Goal: Task Accomplishment & Management: Use online tool/utility

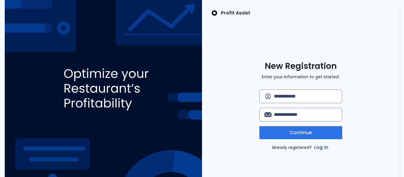
click at [322, 147] on link "Log in" at bounding box center [321, 147] width 17 height 7
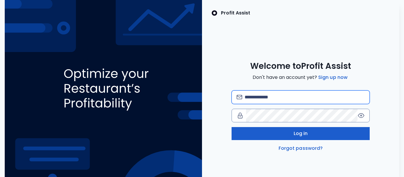
type input "**********"
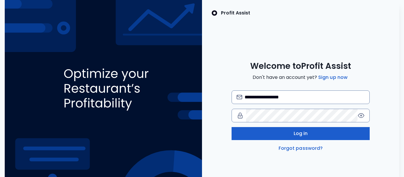
click at [306, 127] on button "Log in" at bounding box center [301, 133] width 138 height 13
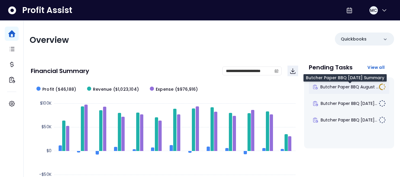
click at [334, 87] on span "Butcher Paper BBQ August ..." at bounding box center [349, 87] width 58 height 6
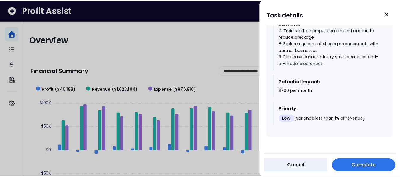
scroll to position [993, 0]
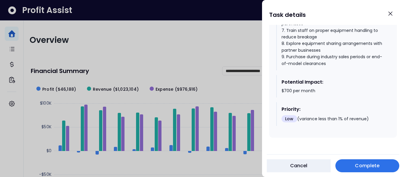
click at [371, 163] on span "Complete" at bounding box center [367, 166] width 25 height 7
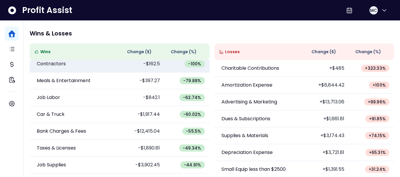
scroll to position [72, 0]
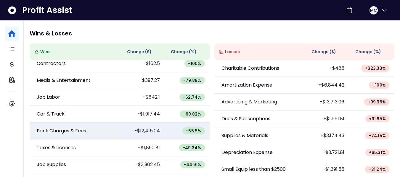
click at [111, 130] on link "Bank Charges & Fees" at bounding box center [74, 131] width 81 height 7
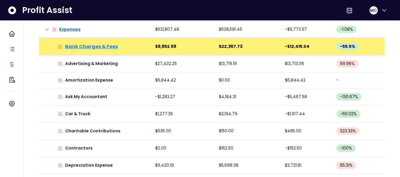
scroll to position [143, 0]
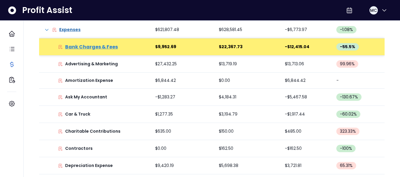
click at [110, 45] on p "Bank Charges & Fees" at bounding box center [91, 47] width 53 height 7
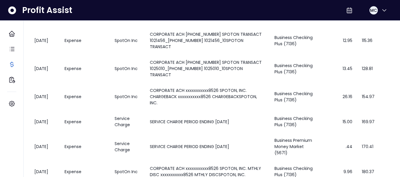
scroll to position [192, 0]
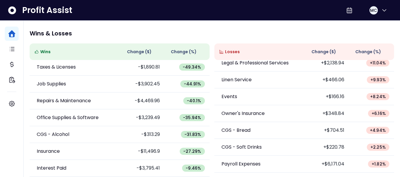
scroll to position [168, 0]
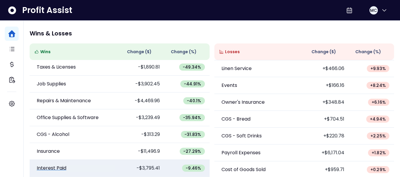
click at [63, 169] on p "Interest Paid" at bounding box center [52, 168] width 30 height 7
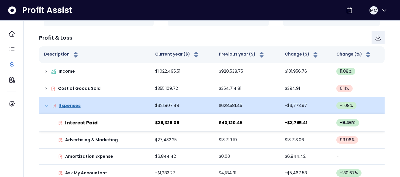
scroll to position [67, 0]
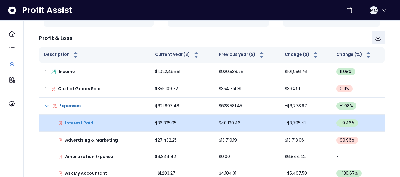
click at [82, 121] on p "Interest Paid" at bounding box center [79, 123] width 28 height 6
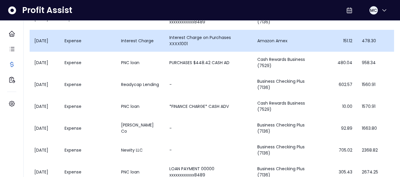
scroll to position [179, 0]
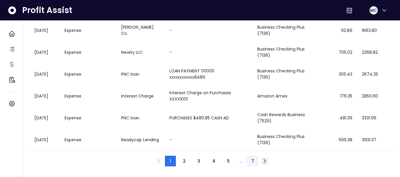
click at [253, 162] on span "7" at bounding box center [252, 161] width 3 height 6
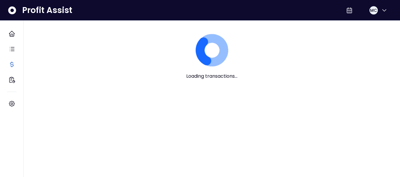
scroll to position [0, 0]
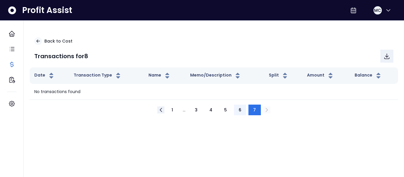
click at [242, 110] on button "6" at bounding box center [240, 110] width 12 height 11
click at [229, 108] on button "5" at bounding box center [226, 110] width 12 height 11
click at [170, 111] on button "1" at bounding box center [172, 110] width 11 height 11
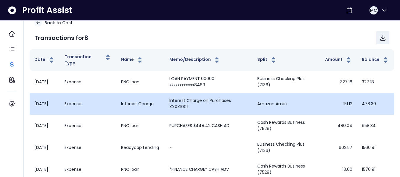
scroll to position [19, 0]
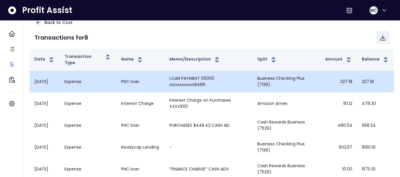
click at [195, 78] on td "LOAN PAYMENT 00000 xxxxxxxxxxxx8489" at bounding box center [209, 82] width 88 height 22
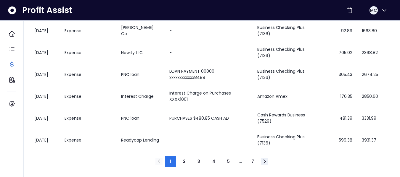
scroll to position [179, 0]
click at [181, 160] on button "2" at bounding box center [184, 161] width 12 height 11
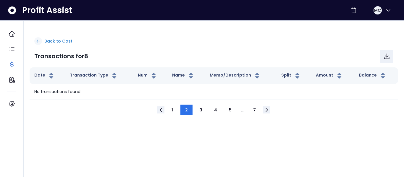
click at [49, 42] on p "Back to Cost" at bounding box center [58, 41] width 28 height 6
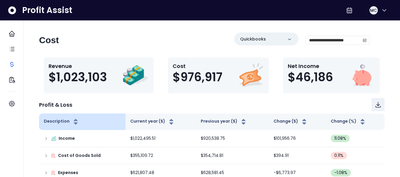
scroll to position [44, 0]
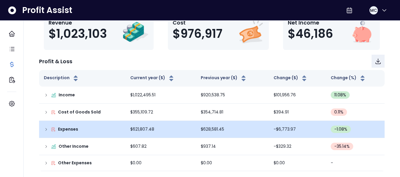
click at [44, 127] on icon at bounding box center [46, 129] width 5 height 5
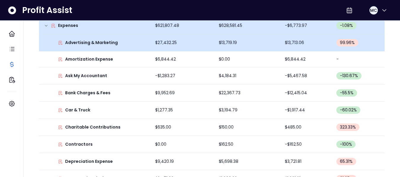
scroll to position [152, 0]
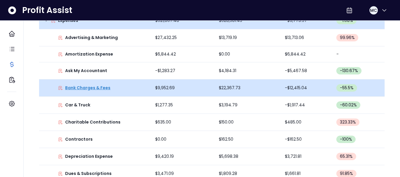
click at [92, 86] on p "Bank Charges & Fees" at bounding box center [87, 88] width 45 height 6
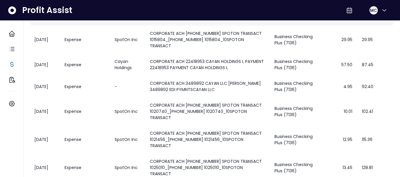
scroll to position [0, 0]
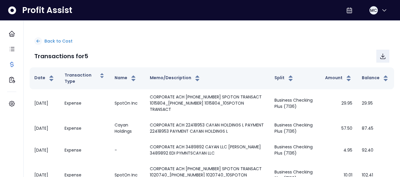
click at [55, 41] on p "Back to Cost" at bounding box center [58, 41] width 28 height 6
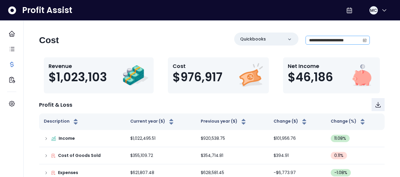
click at [363, 43] on span at bounding box center [364, 40] width 9 height 8
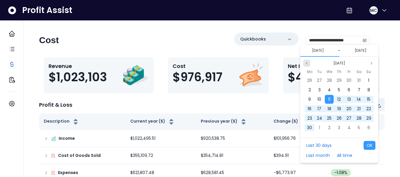
click at [309, 66] on button "Previous month" at bounding box center [306, 63] width 7 height 7
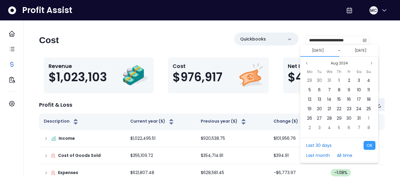
click at [362, 51] on button "[DATE]" at bounding box center [360, 50] width 17 height 7
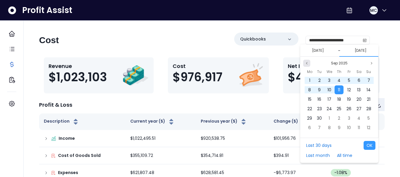
click at [307, 65] on button "Previous month" at bounding box center [306, 63] width 7 height 7
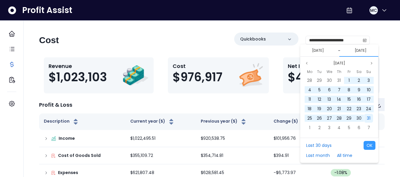
click at [371, 117] on div "31" at bounding box center [368, 118] width 9 height 9
click at [348, 79] on span "1" at bounding box center [348, 81] width 1 height 6
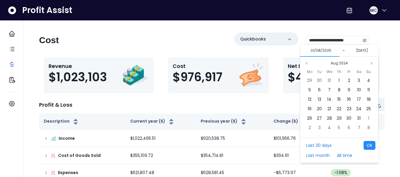
click at [369, 149] on button "OK" at bounding box center [370, 145] width 12 height 9
type input "**********"
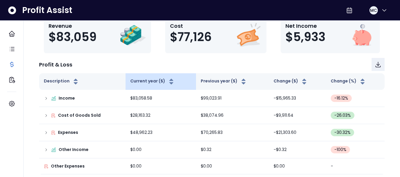
scroll to position [44, 0]
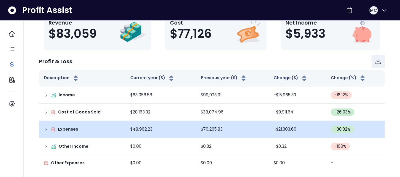
click at [62, 128] on p "Expenses" at bounding box center [68, 129] width 20 height 6
click at [44, 128] on icon at bounding box center [46, 129] width 5 height 5
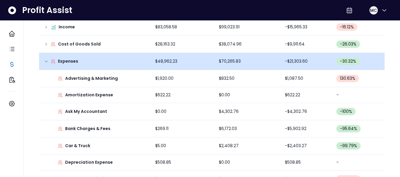
scroll to position [113, 0]
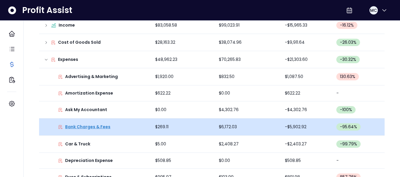
click at [90, 128] on p "Bank Charges & Fees" at bounding box center [87, 127] width 45 height 6
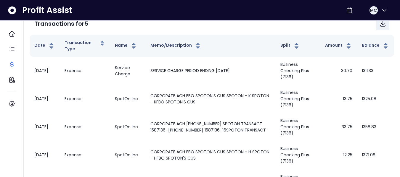
scroll to position [0, 0]
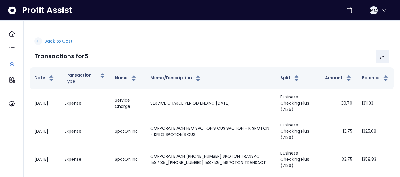
drag, startPoint x: 49, startPoint y: 37, endPoint x: 43, endPoint y: 39, distance: 6.8
click at [43, 39] on div "Back to Cost" at bounding box center [211, 41] width 355 height 8
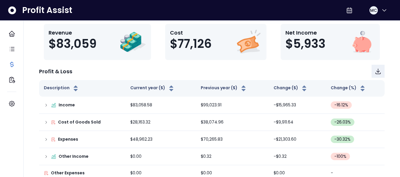
scroll to position [44, 0]
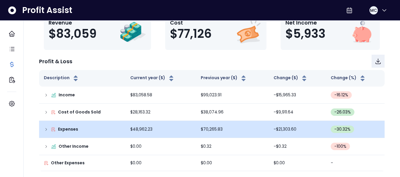
click at [48, 130] on icon at bounding box center [46, 129] width 5 height 5
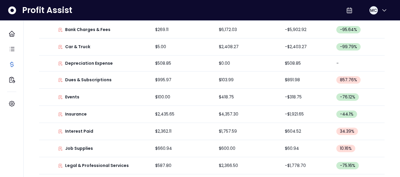
scroll to position [218, 0]
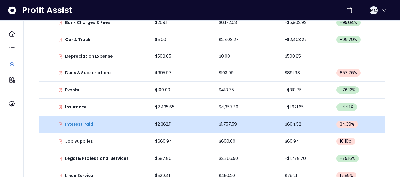
click at [83, 125] on p "Interest Paid" at bounding box center [79, 124] width 28 height 6
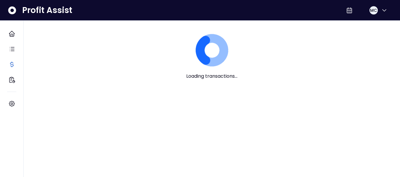
scroll to position [0, 0]
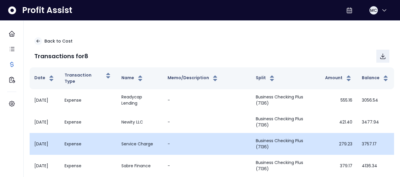
click at [143, 148] on td "Service Charge" at bounding box center [140, 144] width 46 height 22
click at [141, 143] on td "Service Charge" at bounding box center [140, 144] width 46 height 22
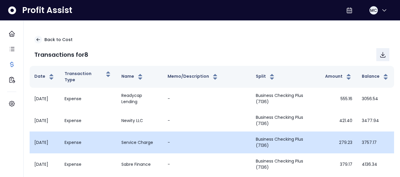
scroll to position [1, 0]
